Goal: Find specific page/section: Find specific page/section

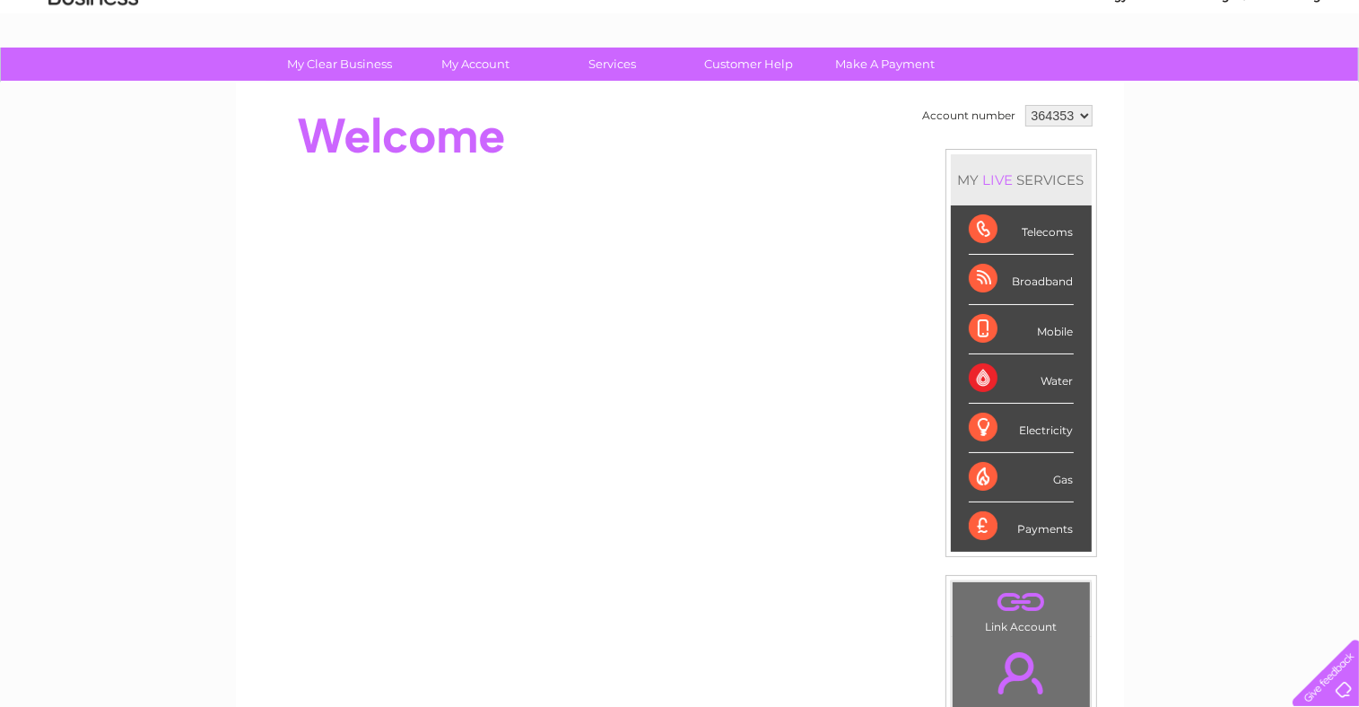
scroll to position [89, 0]
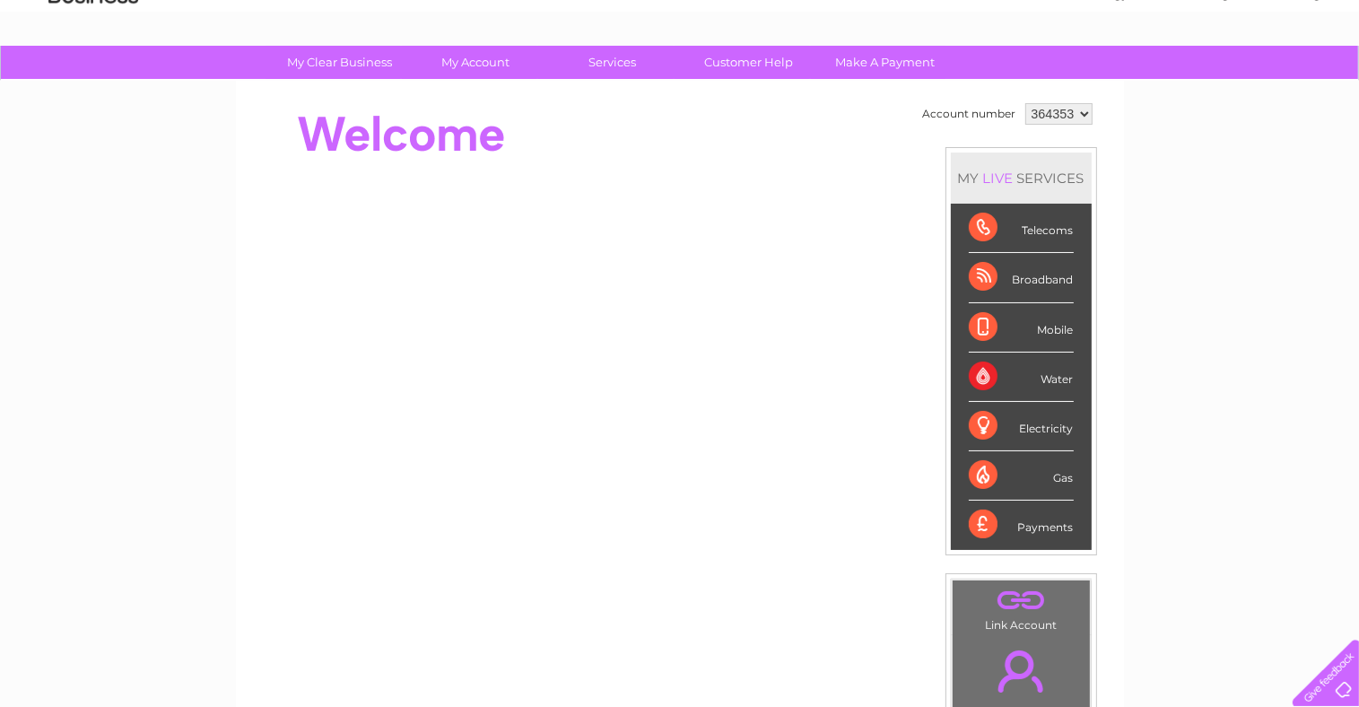
click at [983, 525] on div "Payments" at bounding box center [1020, 524] width 105 height 48
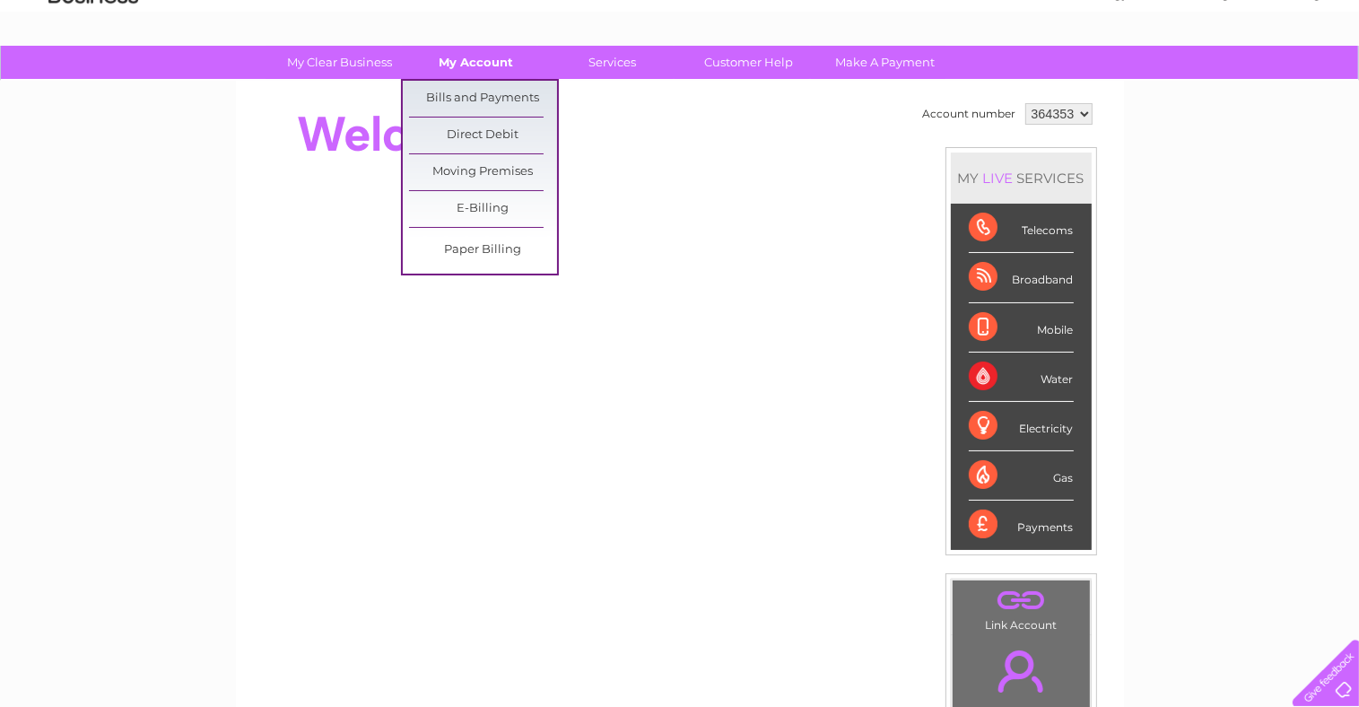
click at [490, 68] on link "My Account" at bounding box center [476, 62] width 148 height 33
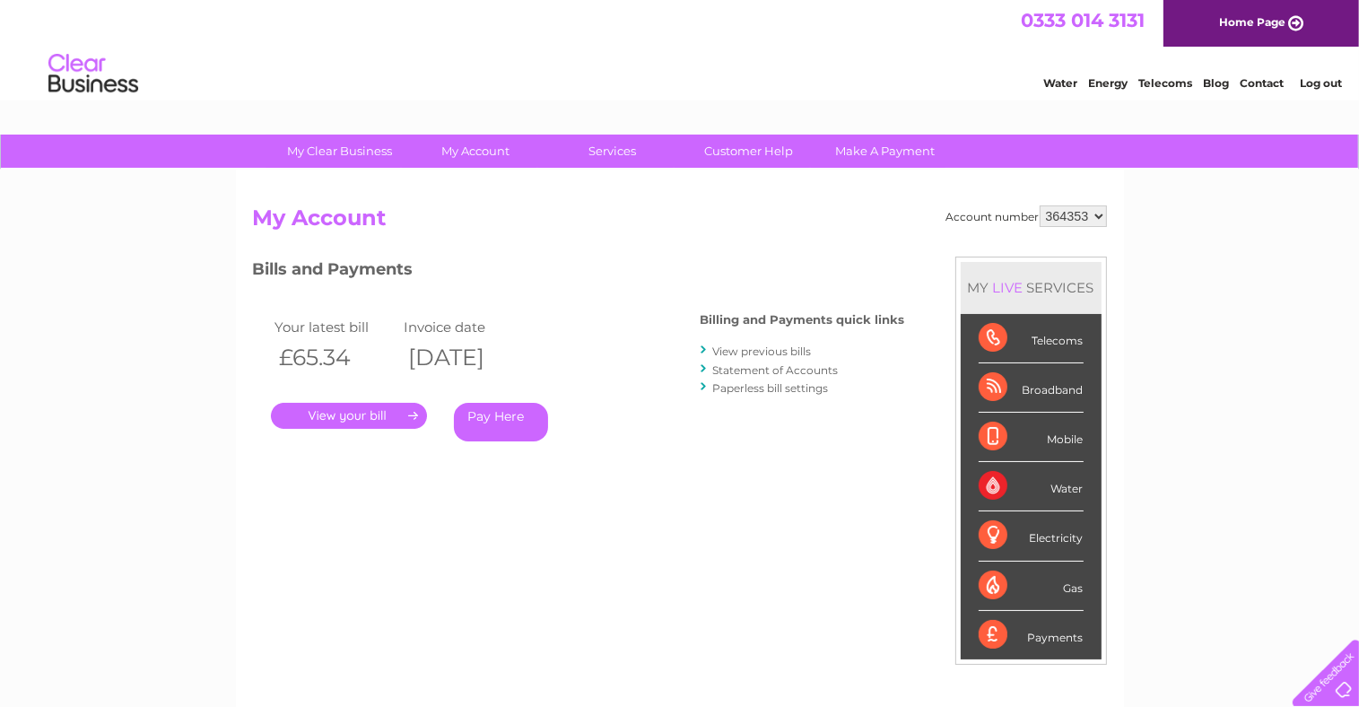
click at [386, 409] on link "." at bounding box center [349, 416] width 156 height 26
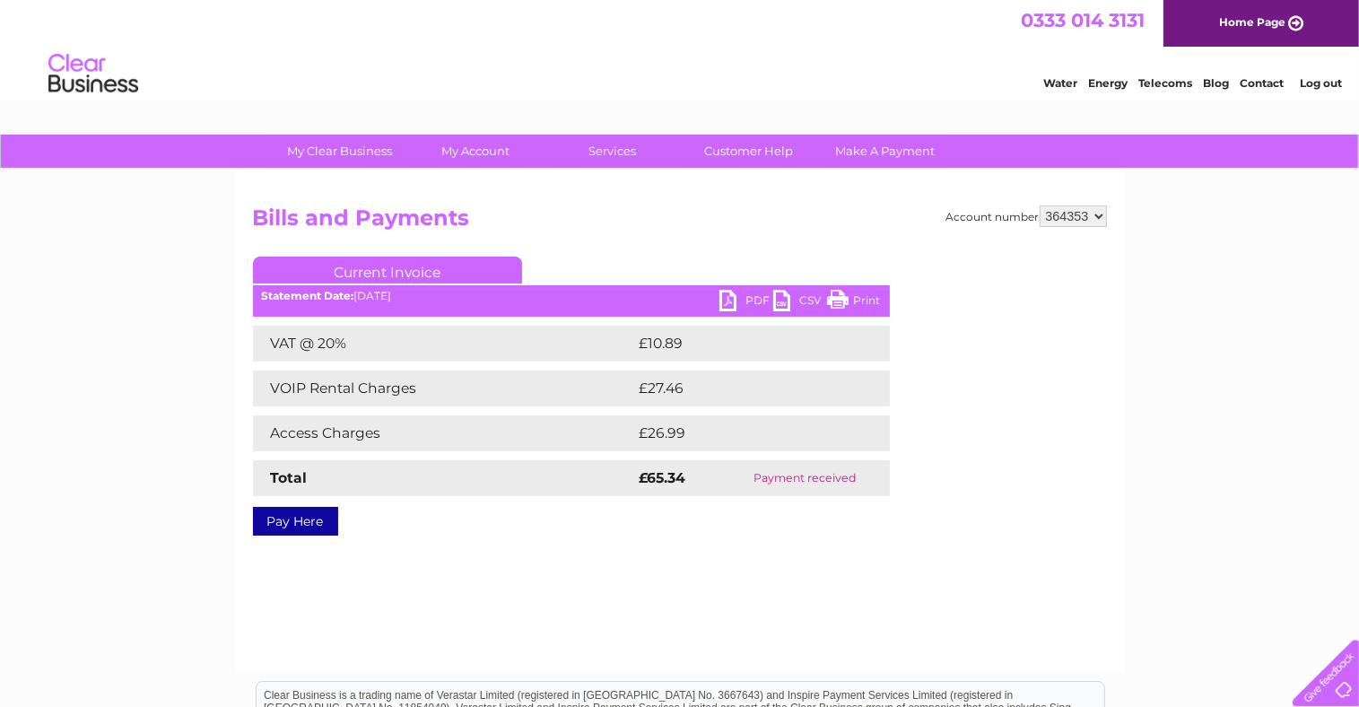
click at [842, 297] on link "Print" at bounding box center [854, 303] width 54 height 26
